Goal: Information Seeking & Learning: Learn about a topic

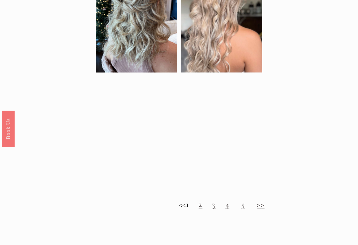
scroll to position [447, 0]
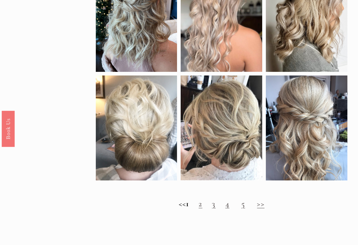
click at [264, 207] on link ">>" at bounding box center [260, 204] width 7 height 10
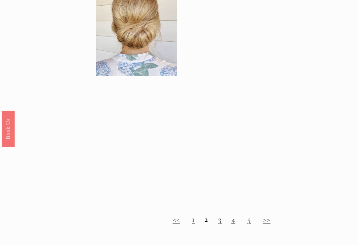
scroll to position [454, 0]
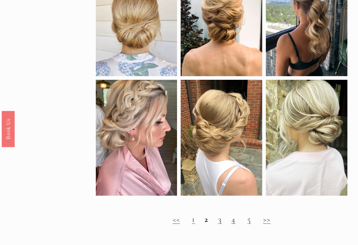
click at [267, 222] on link ">>" at bounding box center [266, 220] width 7 height 10
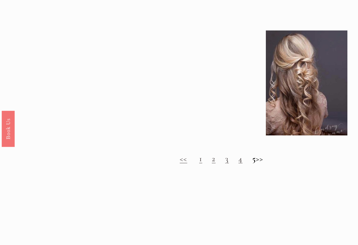
scroll to position [493, 0]
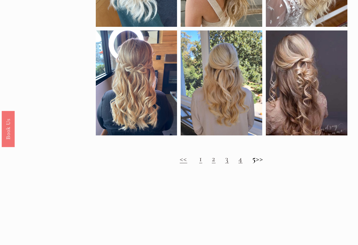
click at [262, 161] on h2 "<< 1 2 3 4 5 >>" at bounding box center [222, 159] width 252 height 10
click at [251, 163] on h2 "<< 1 2 3 4 5 >>" at bounding box center [222, 159] width 252 height 10
click at [261, 163] on h2 "<< 1 2 3 4 5 >>" at bounding box center [222, 159] width 252 height 10
click at [180, 163] on link "<<" at bounding box center [183, 159] width 7 height 10
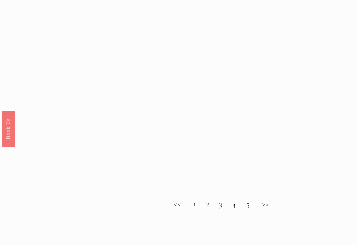
scroll to position [451, 0]
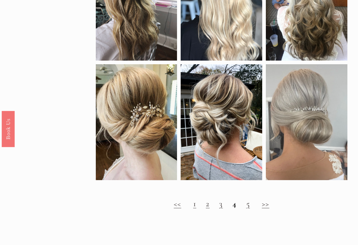
click at [179, 208] on link "<<" at bounding box center [177, 204] width 7 height 10
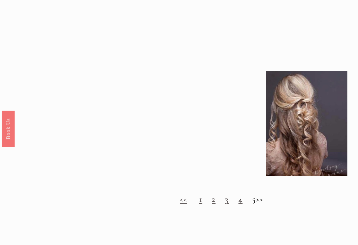
scroll to position [452, 0]
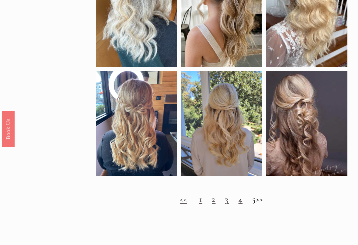
click at [180, 204] on link "<<" at bounding box center [183, 199] width 7 height 10
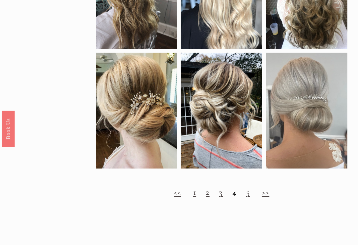
scroll to position [462, 0]
click at [264, 195] on link ">>" at bounding box center [265, 192] width 7 height 10
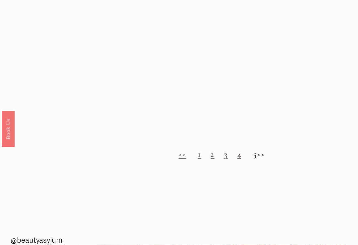
scroll to position [669, 0]
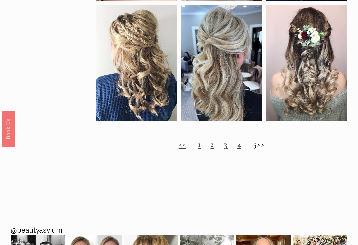
click at [264, 149] on h2 "<< 1 2 3 4 5 >>" at bounding box center [222, 145] width 252 height 10
click at [179, 149] on link "<<" at bounding box center [182, 144] width 7 height 10
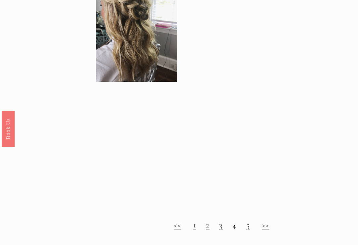
scroll to position [434, 0]
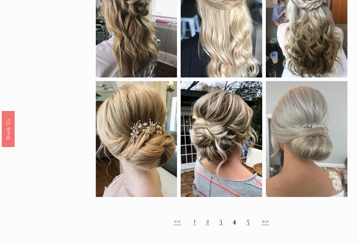
click at [179, 224] on link "<<" at bounding box center [177, 221] width 7 height 10
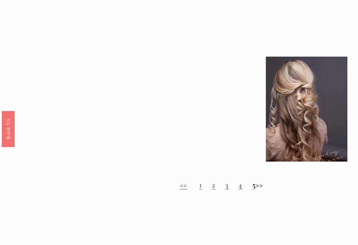
scroll to position [472, 0]
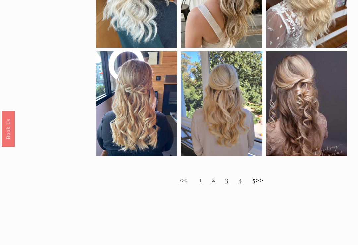
click at [180, 185] on link "<<" at bounding box center [183, 180] width 7 height 10
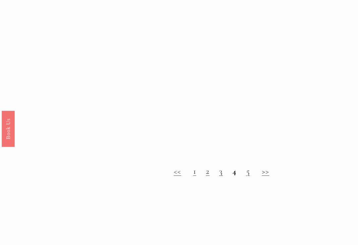
scroll to position [483, 0]
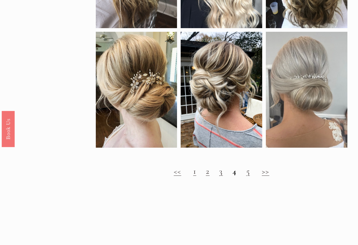
click at [179, 176] on link "<<" at bounding box center [177, 171] width 7 height 10
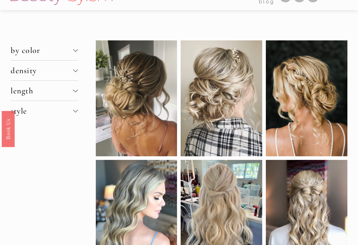
scroll to position [0, 0]
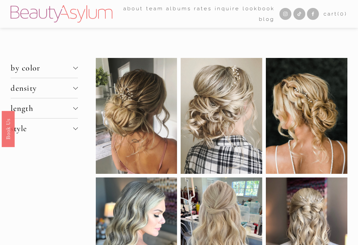
click at [72, 69] on span "by color" at bounding box center [42, 68] width 63 height 10
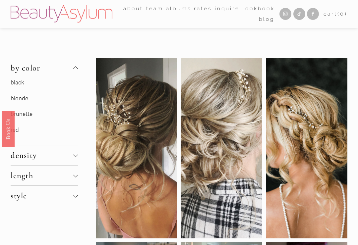
click at [26, 99] on link "blonde" at bounding box center [20, 98] width 18 height 7
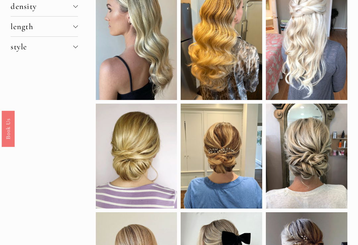
scroll to position [61, 0]
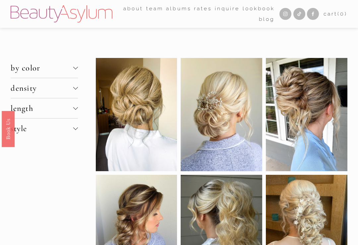
click at [73, 90] on div at bounding box center [75, 88] width 5 height 5
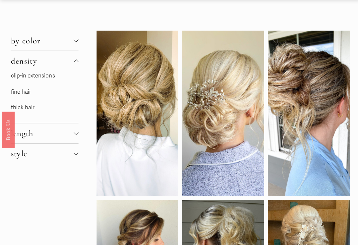
scroll to position [28, 0]
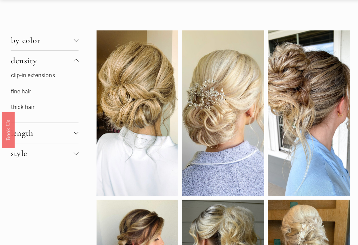
click at [23, 91] on link "fine hair" at bounding box center [21, 90] width 20 height 7
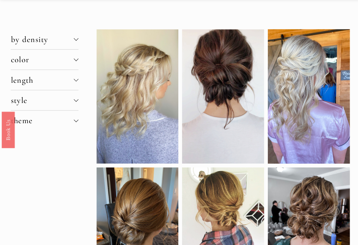
scroll to position [29, 0]
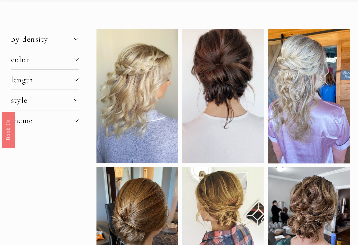
click at [73, 99] on span "style" at bounding box center [42, 99] width 63 height 10
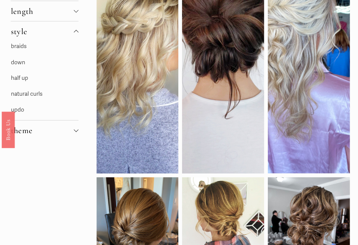
scroll to position [98, 0]
click at [23, 110] on link "updo" at bounding box center [17, 108] width 13 height 7
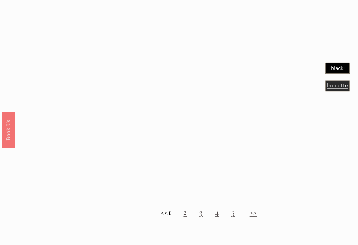
scroll to position [460, 0]
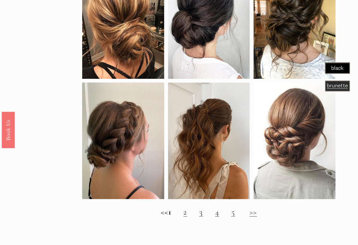
click at [255, 213] on link ">>" at bounding box center [251, 211] width 7 height 10
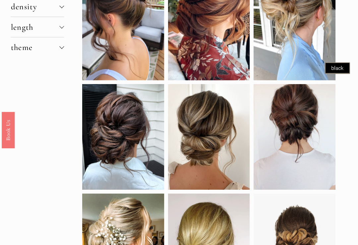
scroll to position [129, 0]
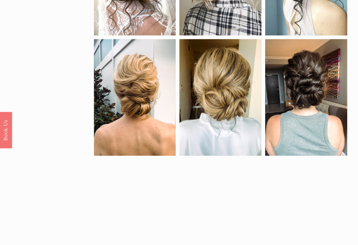
scroll to position [267, 0]
